Goal: Information Seeking & Learning: Find specific fact

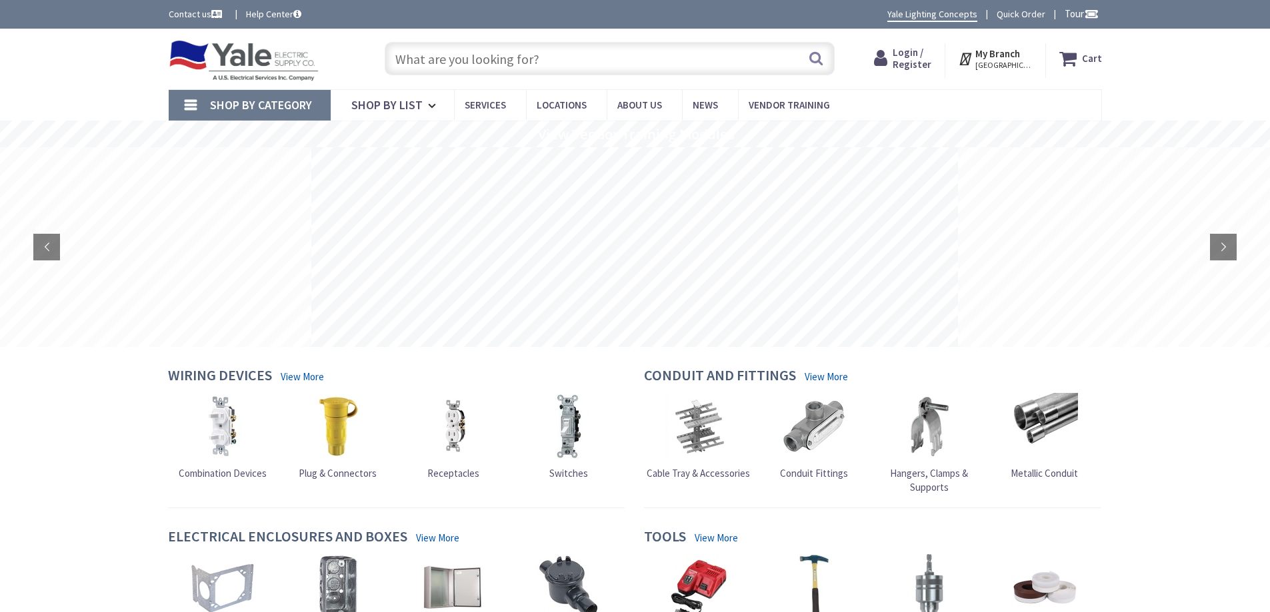
click at [485, 67] on input "text" at bounding box center [610, 58] width 450 height 33
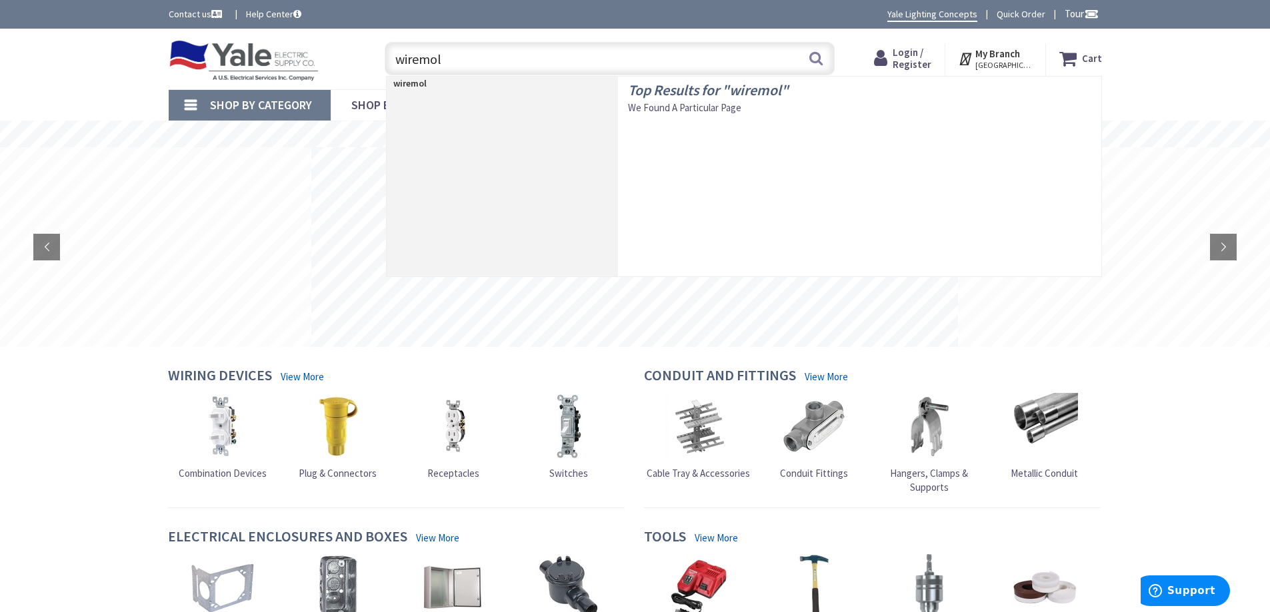
type input "wiremold"
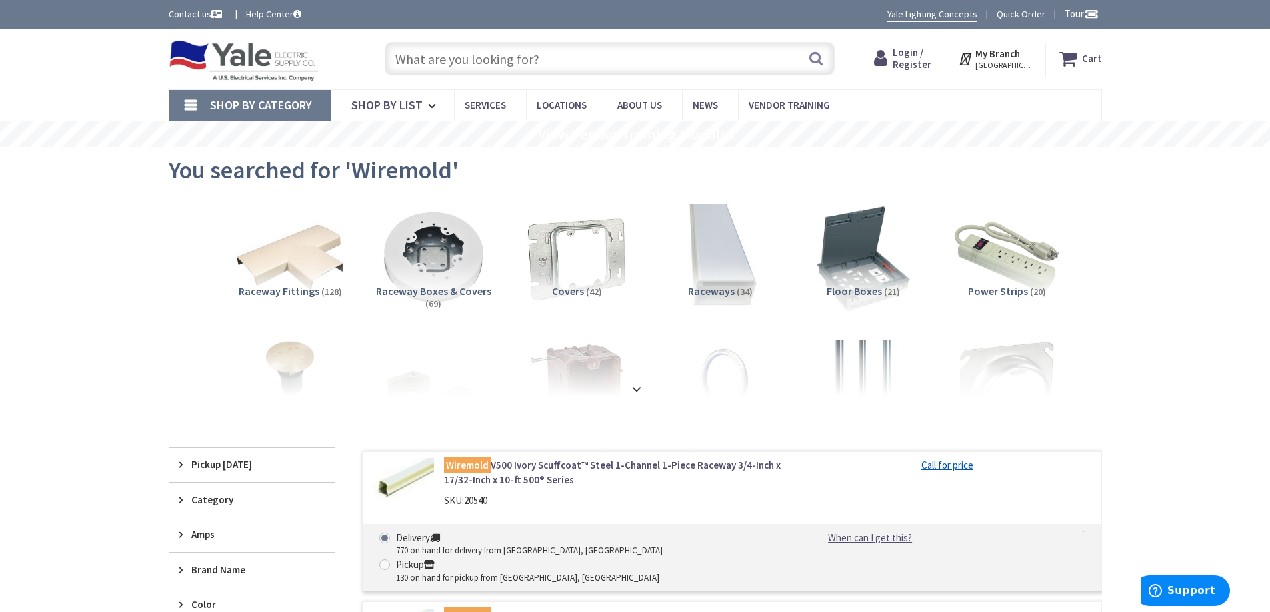
click at [461, 62] on input "text" at bounding box center [610, 58] width 450 height 33
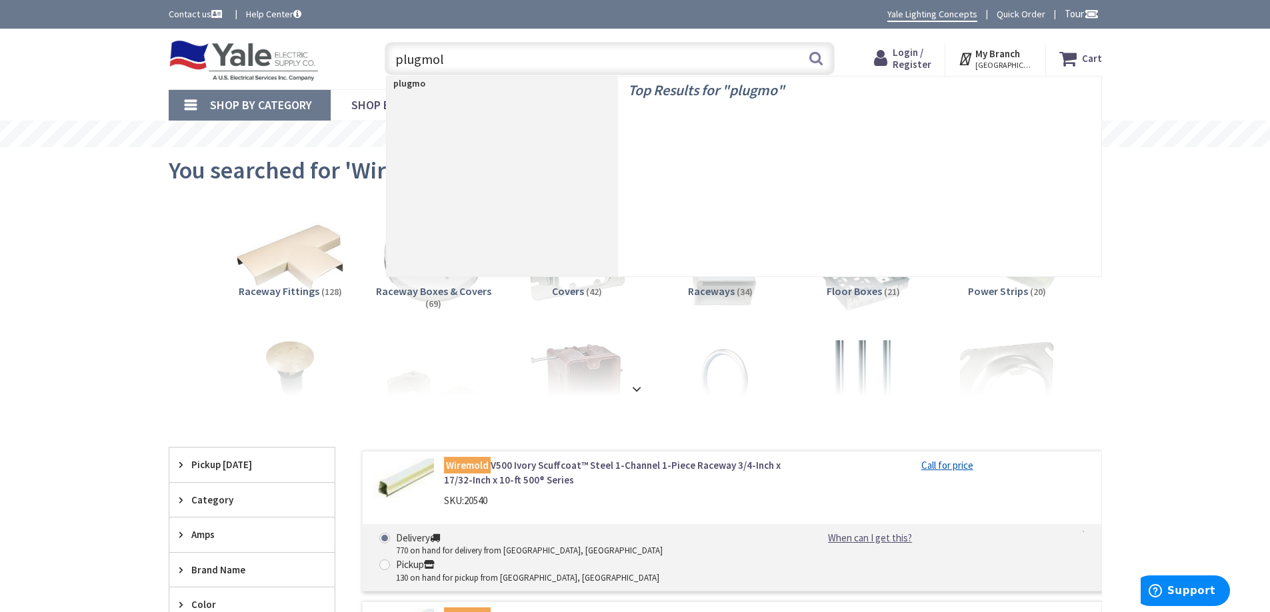
type input "plugmold"
